Goal: Task Accomplishment & Management: Use online tool/utility

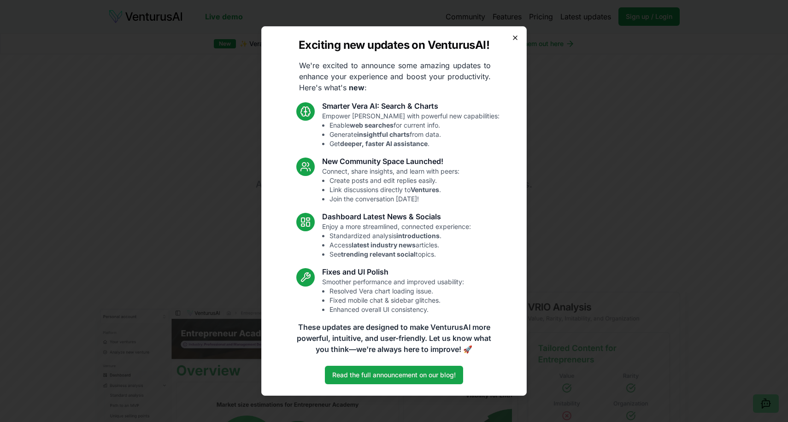
click at [513, 39] on icon "button" at bounding box center [515, 38] width 4 height 4
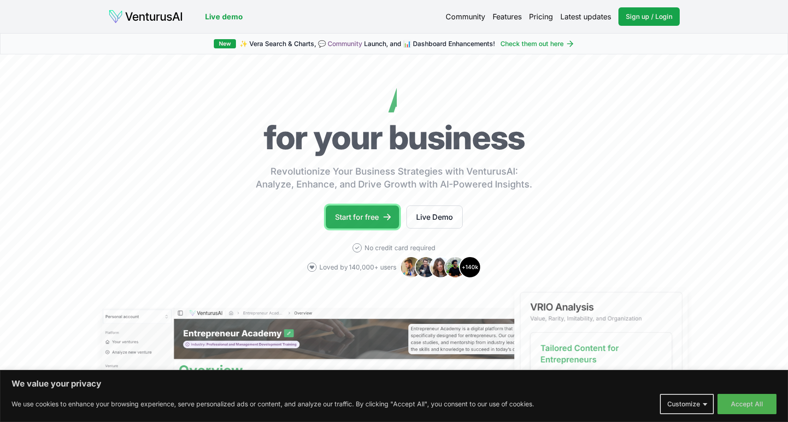
click at [362, 218] on link "Start for free" at bounding box center [362, 217] width 73 height 23
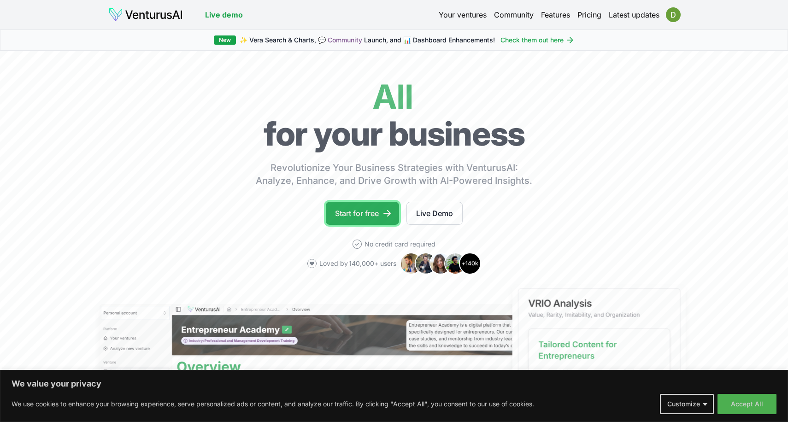
click at [372, 209] on link "Start for free" at bounding box center [362, 213] width 73 height 23
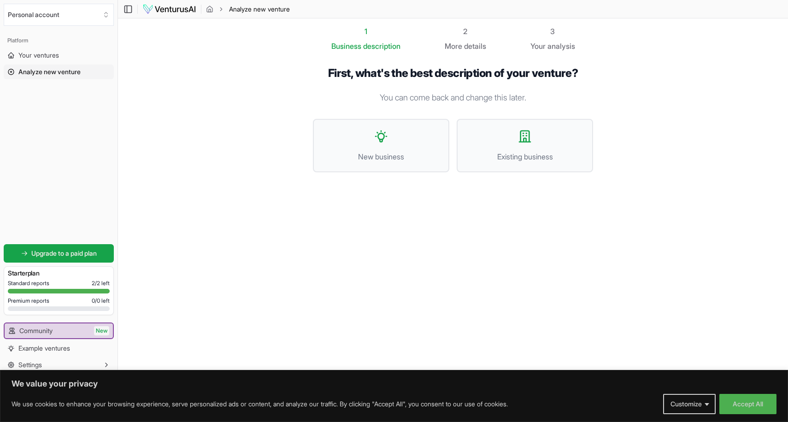
click at [77, 71] on span "Analyze new venture" at bounding box center [49, 71] width 62 height 9
click at [64, 52] on link "Your ventures" at bounding box center [59, 55] width 110 height 15
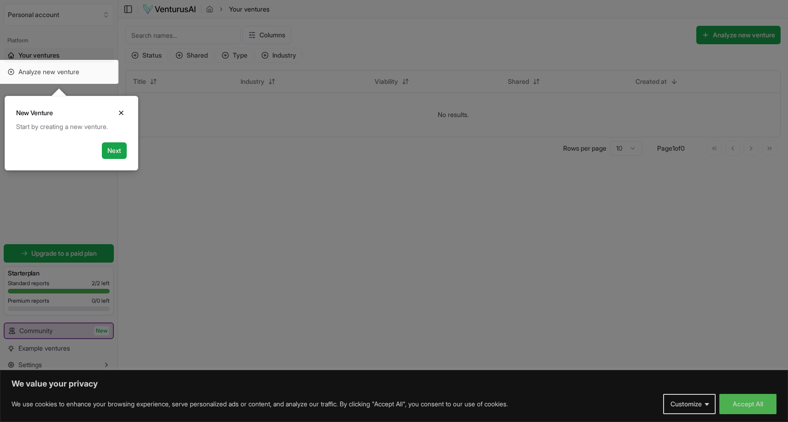
click at [177, 131] on div at bounding box center [394, 211] width 788 height 423
click at [125, 115] on button "Close" at bounding box center [121, 112] width 11 height 11
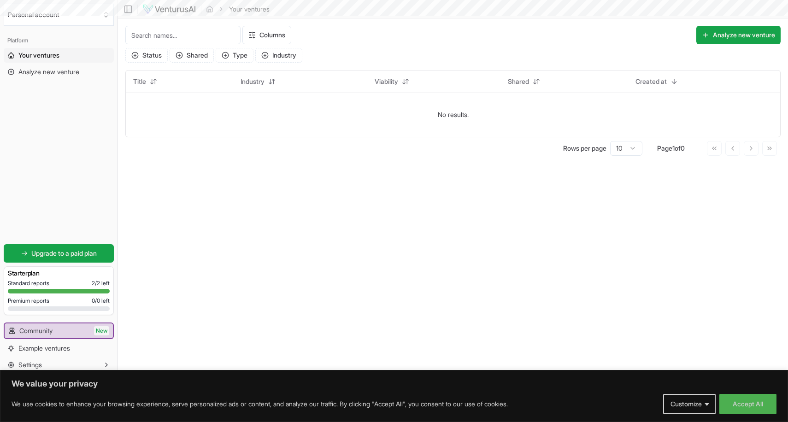
click at [262, 149] on div "Rows per page 10 Page 1 of 0 Go to first page Go to previous page Go to next pa…" at bounding box center [452, 148] width 655 height 15
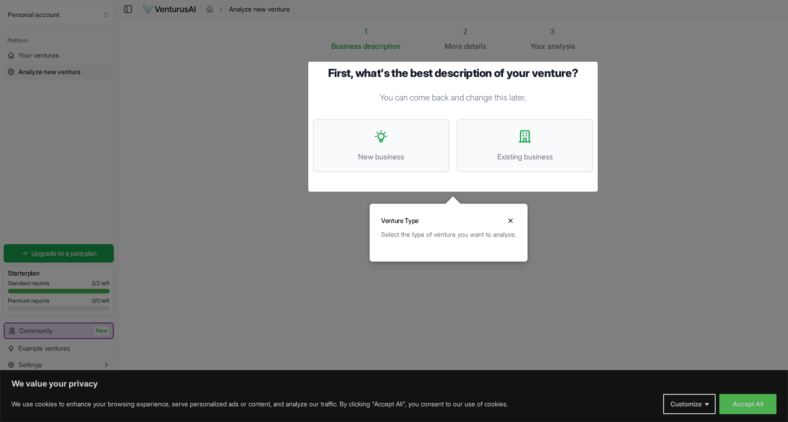
click at [601, 71] on div at bounding box center [394, 211] width 788 height 423
